Goal: Navigation & Orientation: Find specific page/section

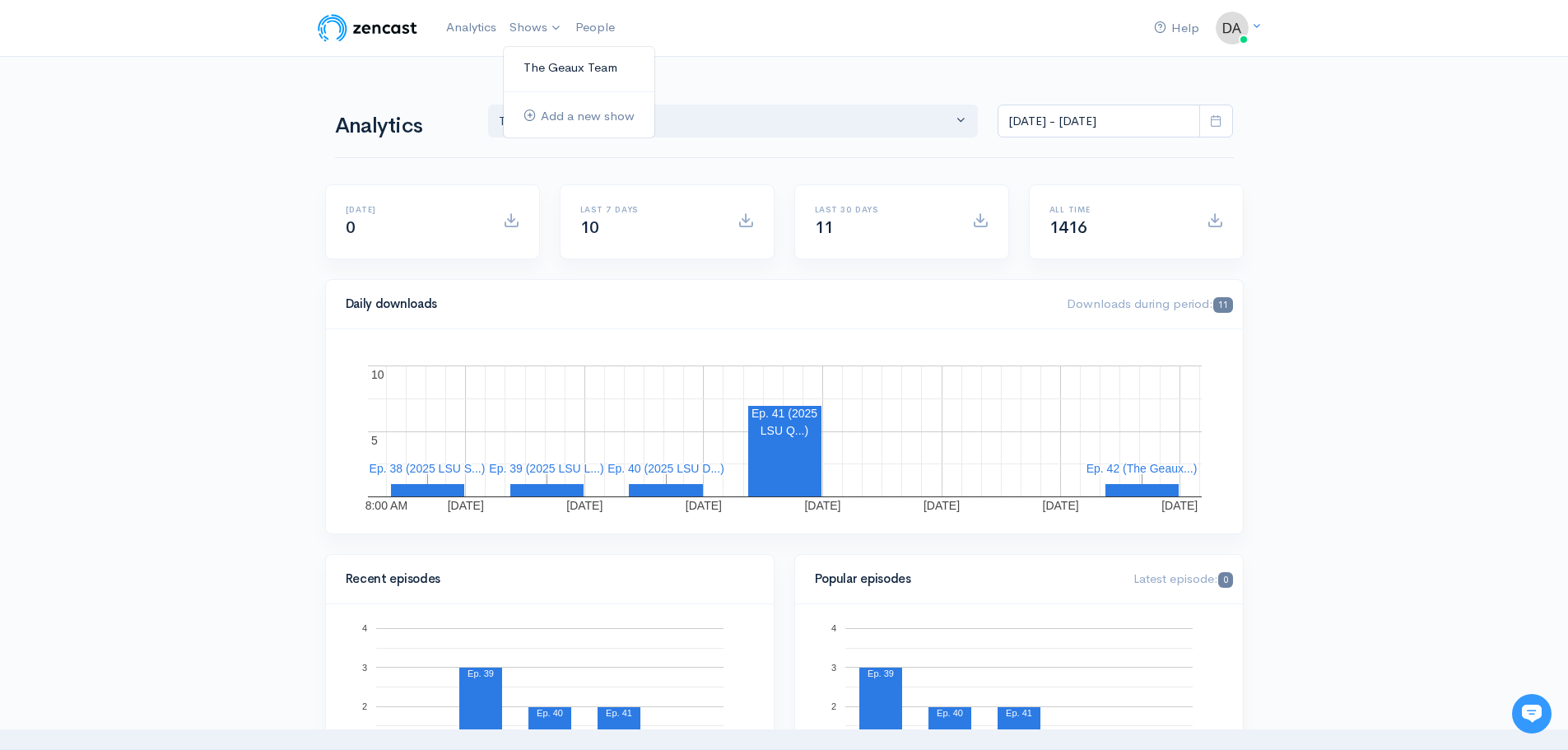
click at [548, 74] on link "The Geaux Team" at bounding box center [580, 68] width 151 height 29
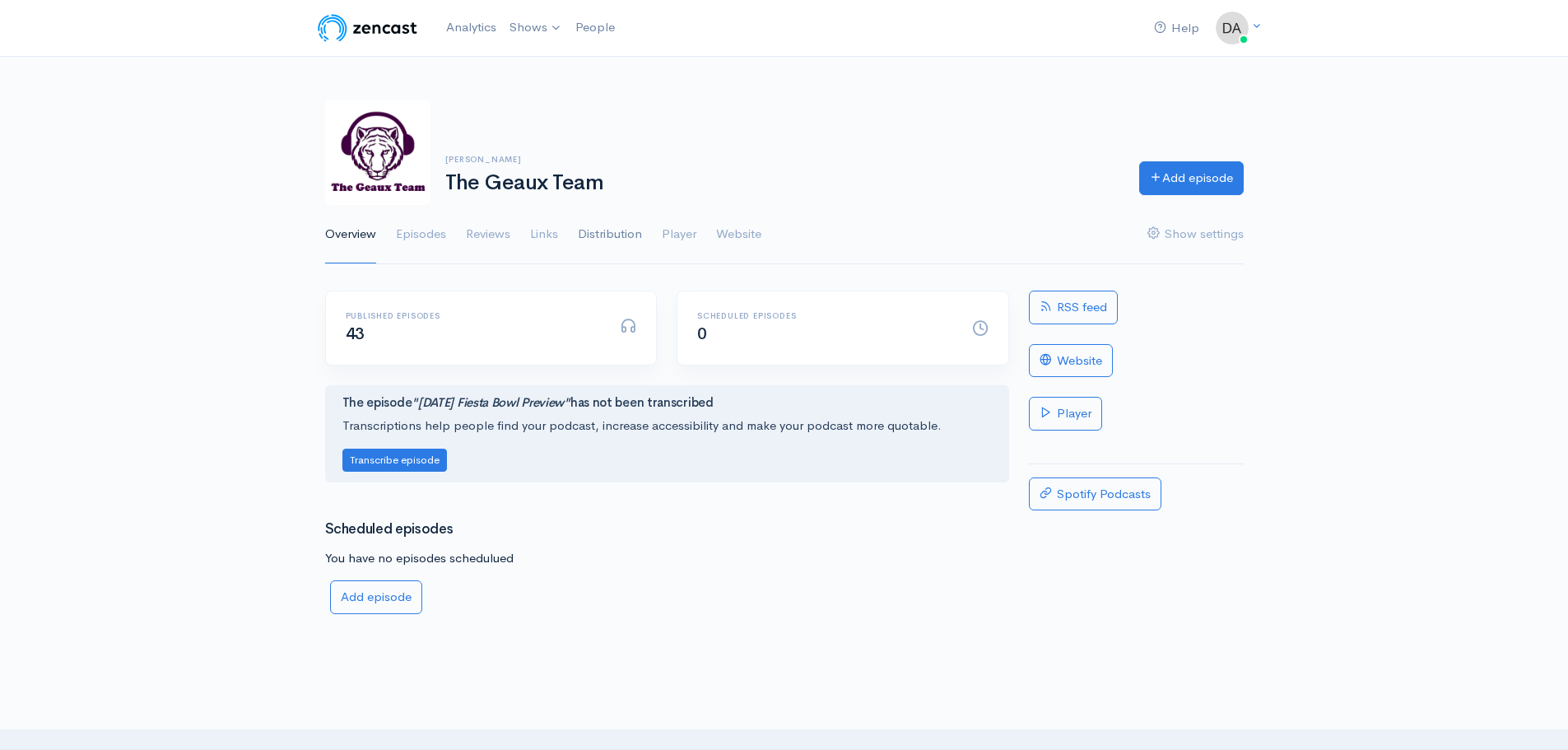
click at [622, 237] on link "Distribution" at bounding box center [610, 235] width 64 height 59
